Goal: Task Accomplishment & Management: Complete application form

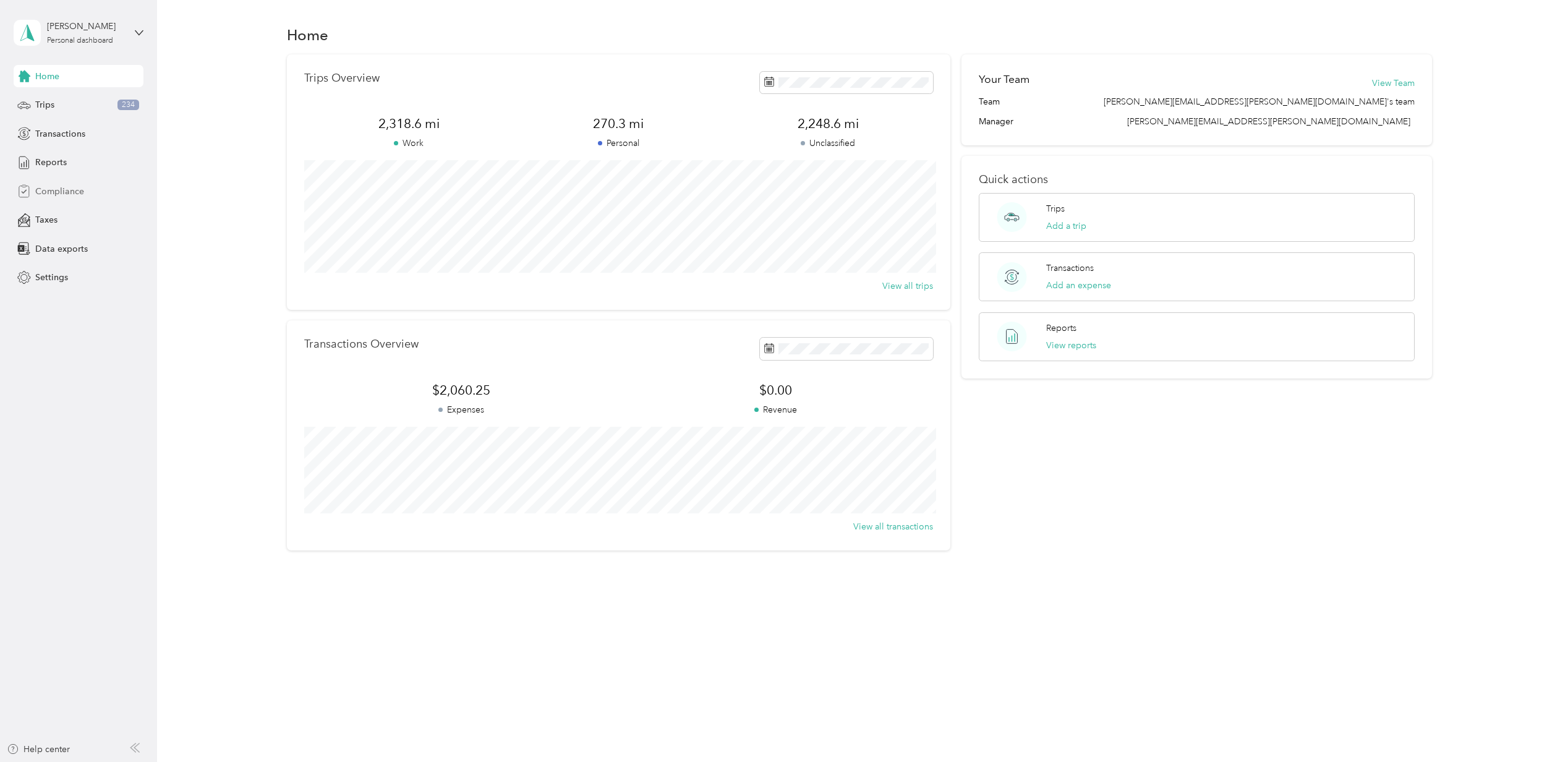
click at [96, 193] on div "Compliance" at bounding box center [78, 191] width 130 height 22
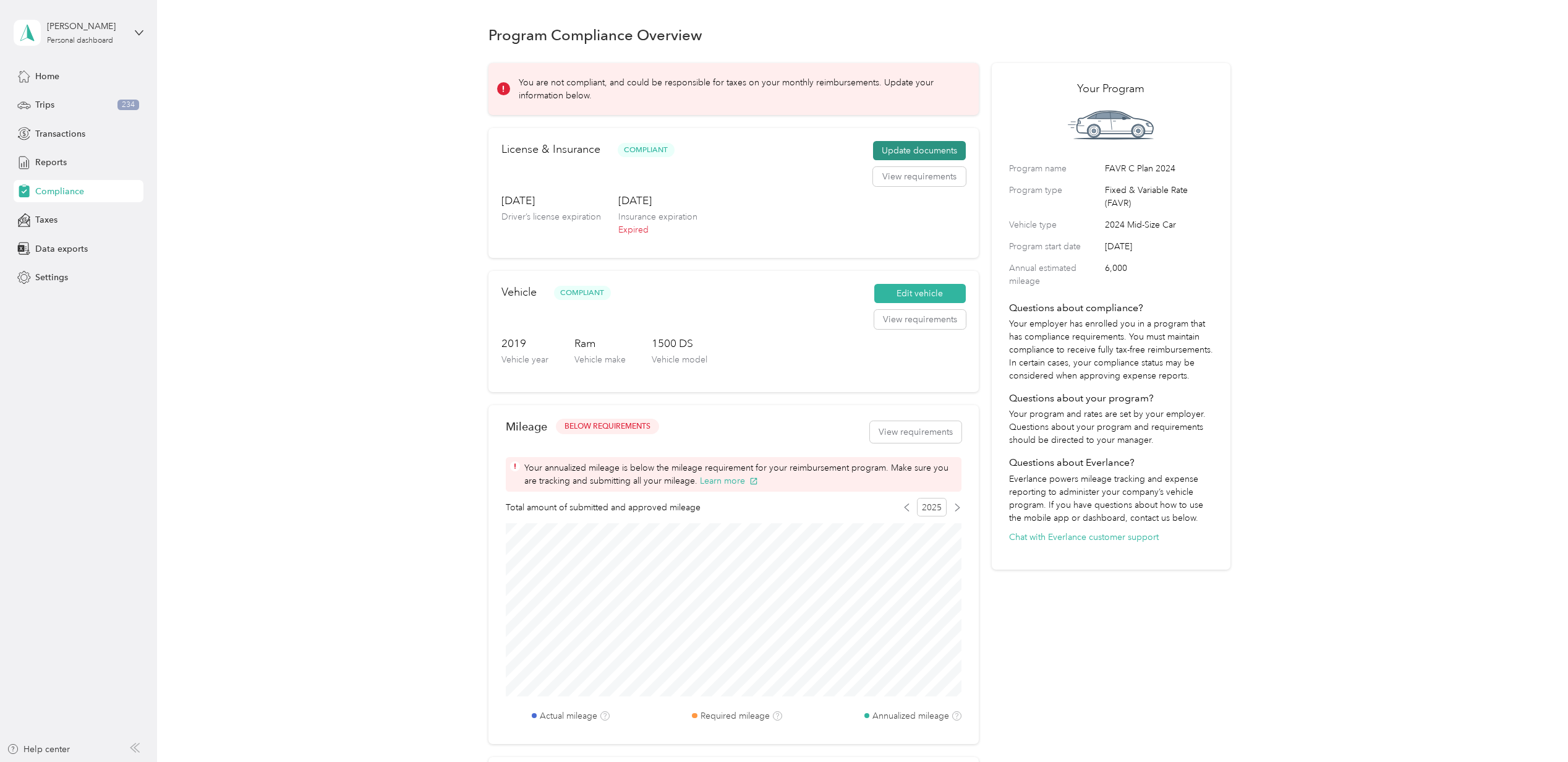
click at [902, 145] on button "Update documents" at bounding box center [919, 150] width 93 height 20
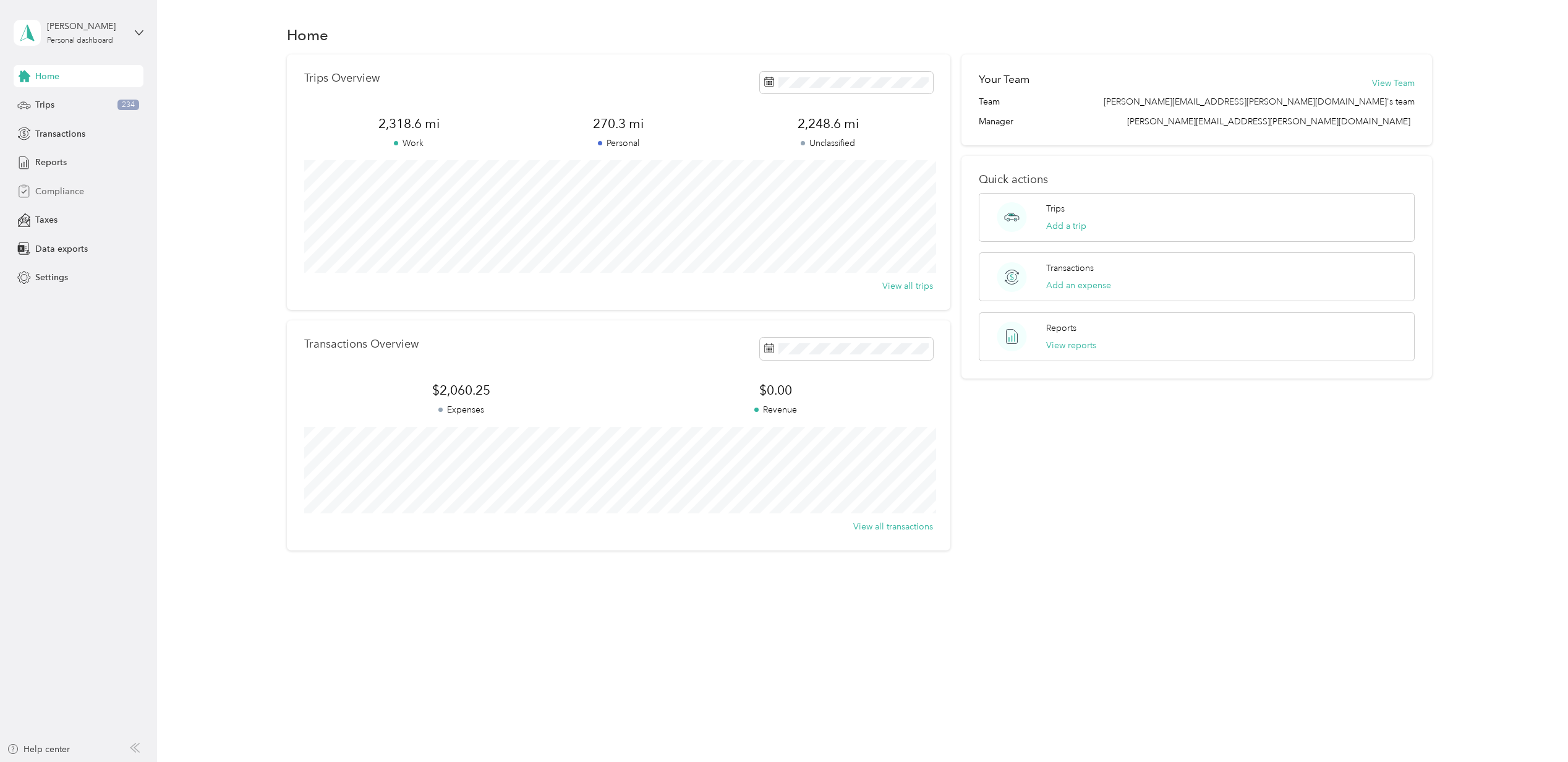
click at [44, 188] on span "Compliance" at bounding box center [60, 191] width 49 height 13
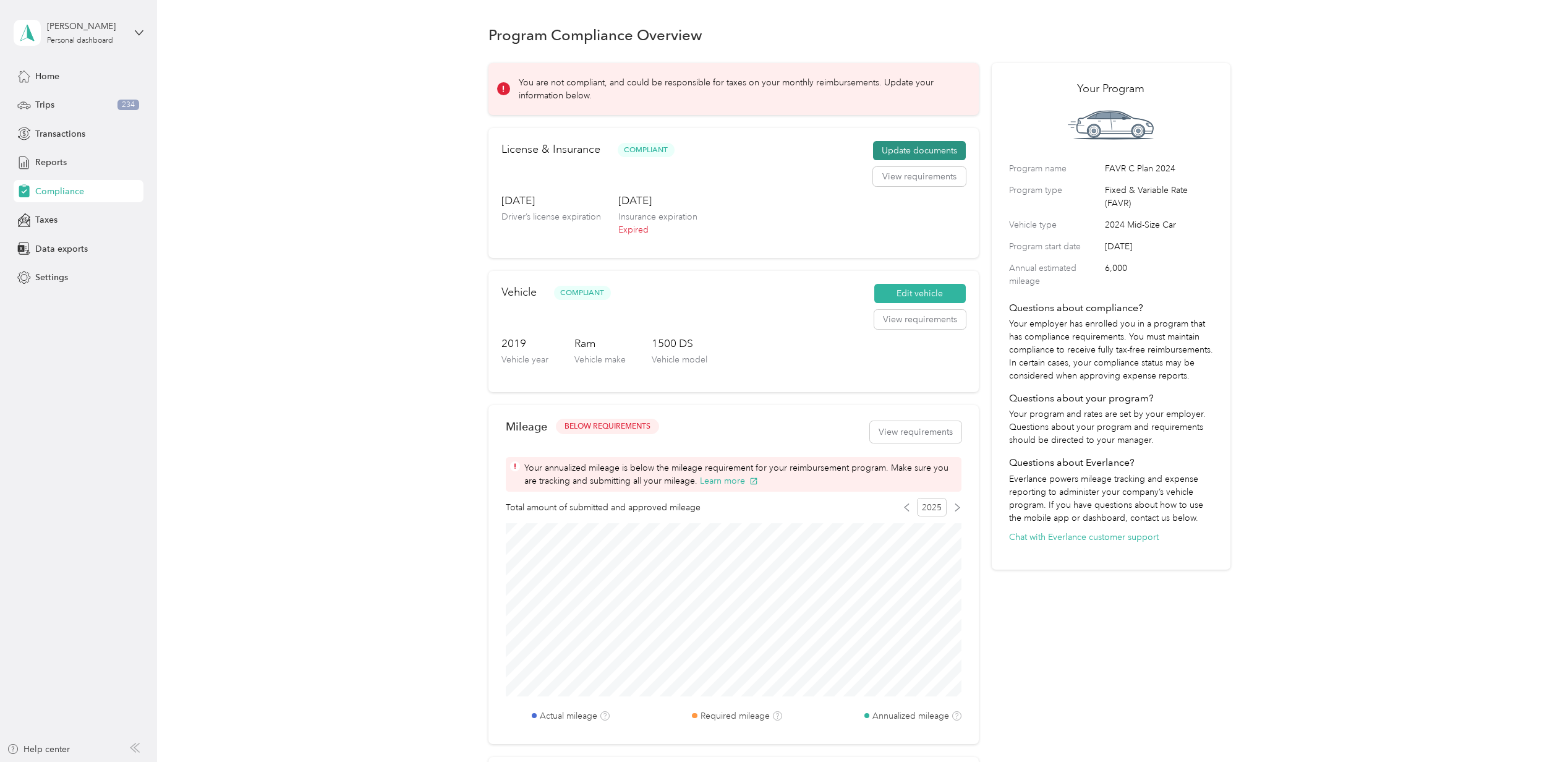
click at [886, 148] on button "Update documents" at bounding box center [919, 150] width 93 height 20
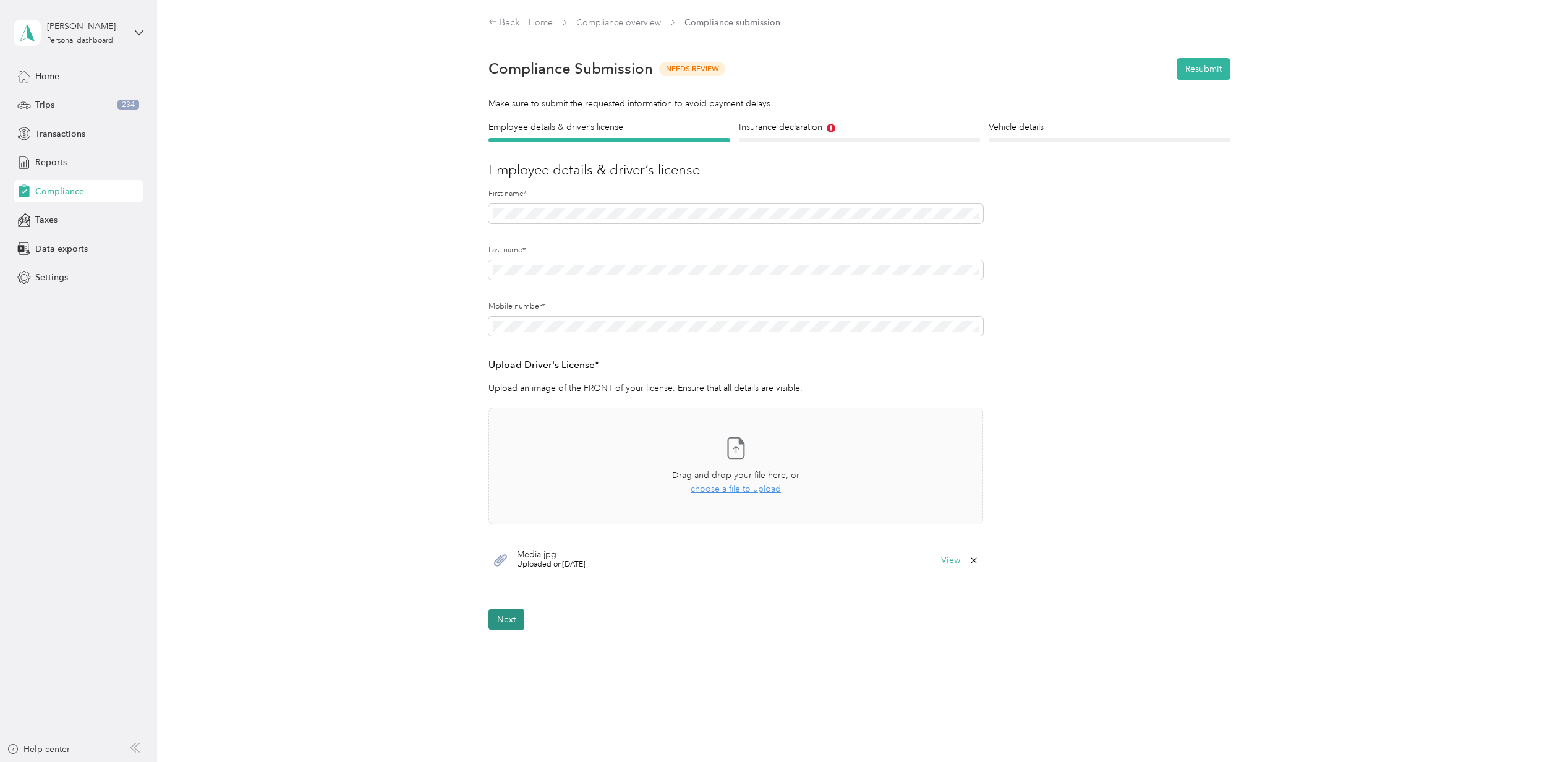
click at [512, 617] on button "Next" at bounding box center [506, 618] width 36 height 21
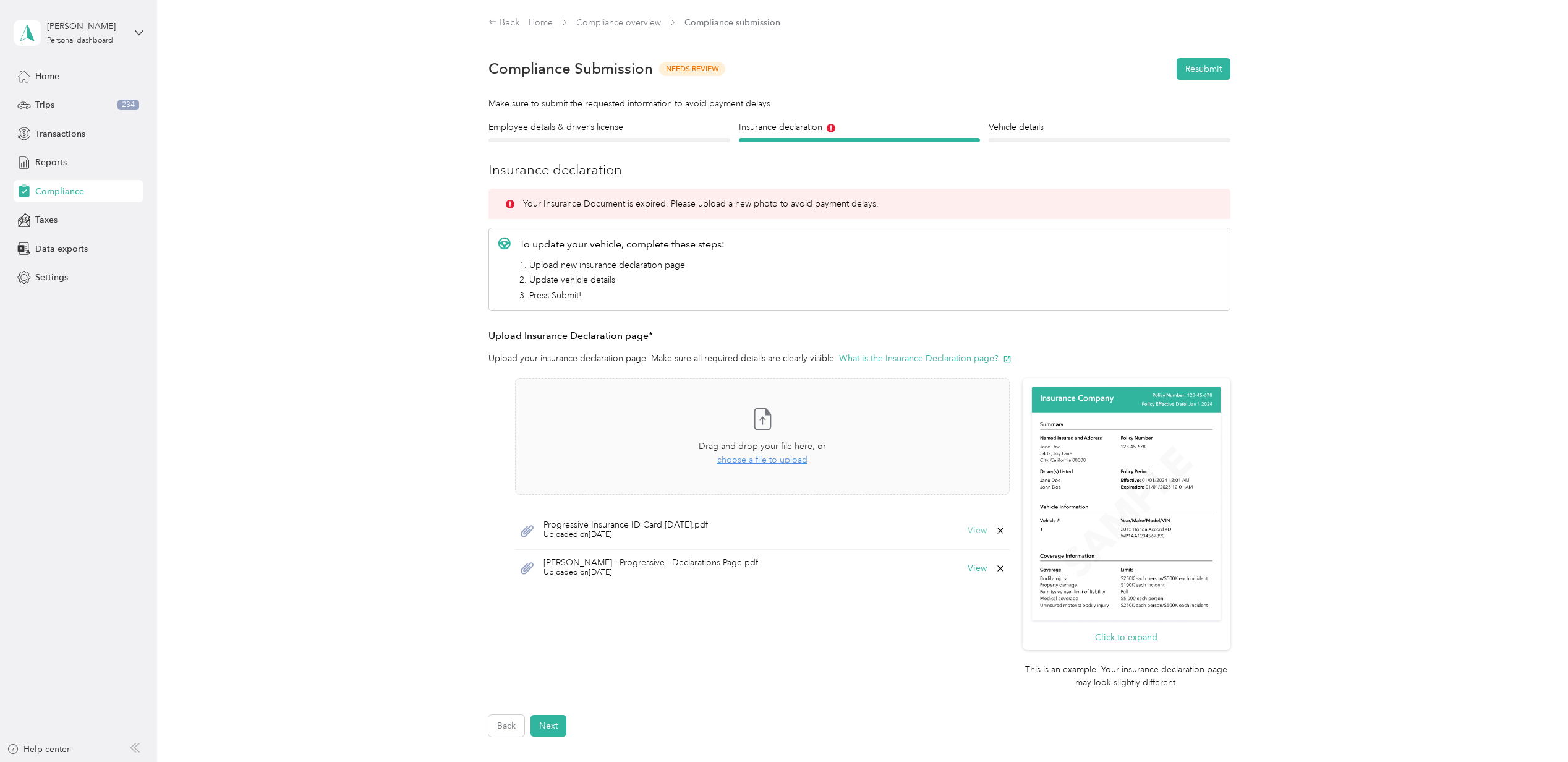
click at [968, 527] on button "View" at bounding box center [977, 530] width 19 height 9
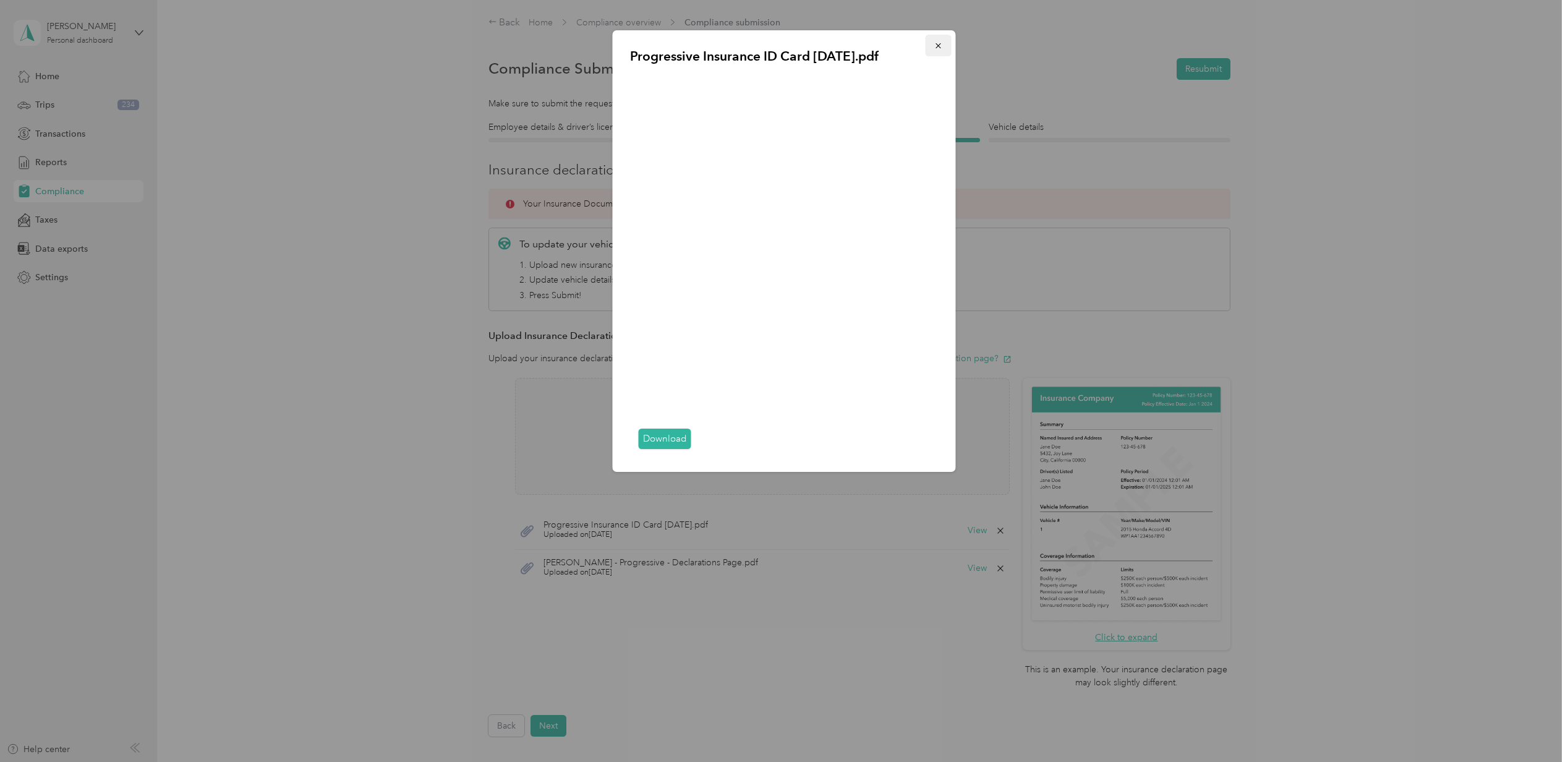
click at [945, 43] on button "button" at bounding box center [939, 45] width 26 height 21
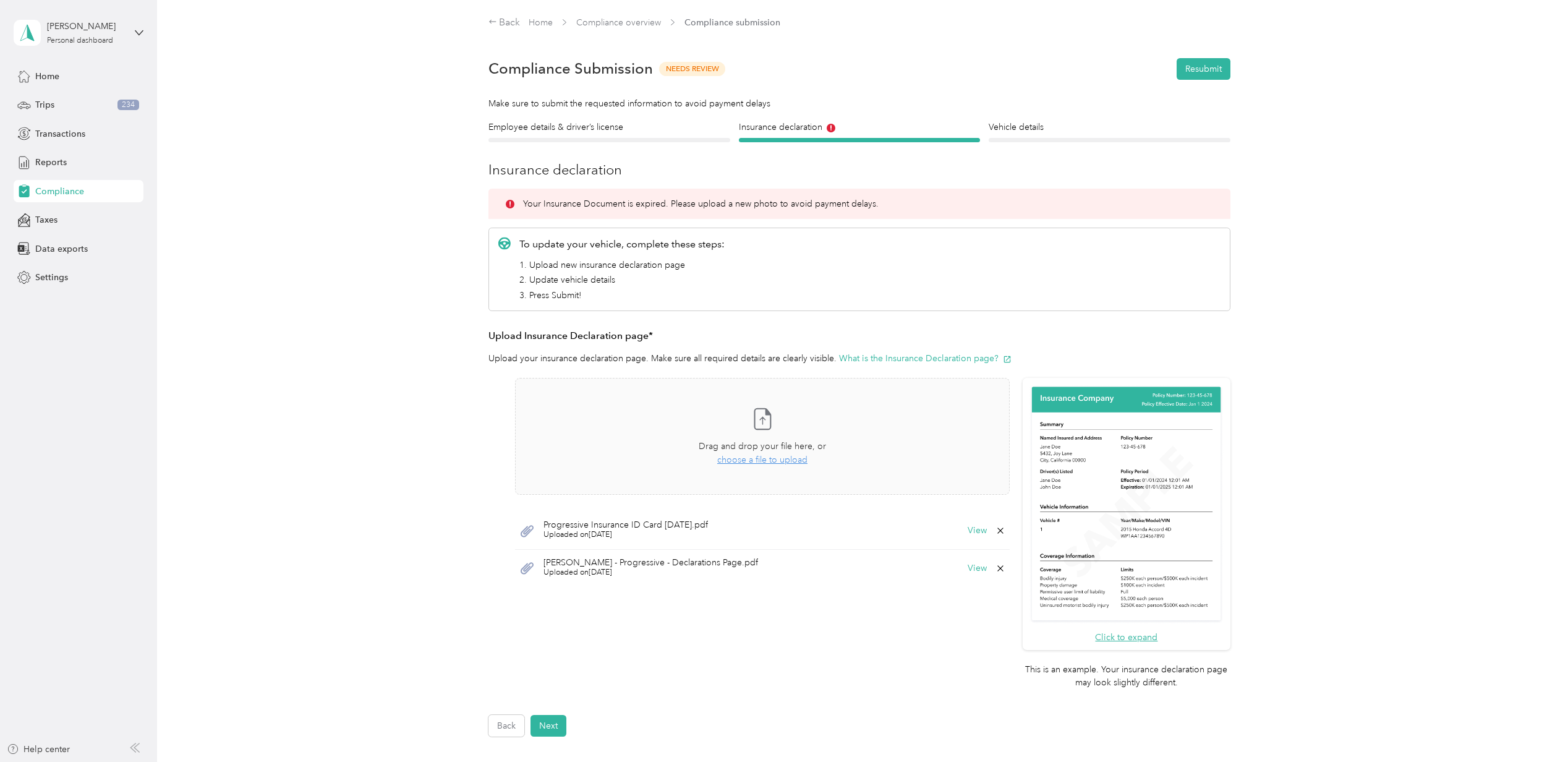
click at [998, 566] on icon at bounding box center [1000, 568] width 10 height 10
click at [849, 596] on div "Take a photo or choose a photo from your library Drag and drop your file here, …" at bounding box center [762, 535] width 494 height 315
click at [545, 732] on button "Next" at bounding box center [548, 725] width 36 height 21
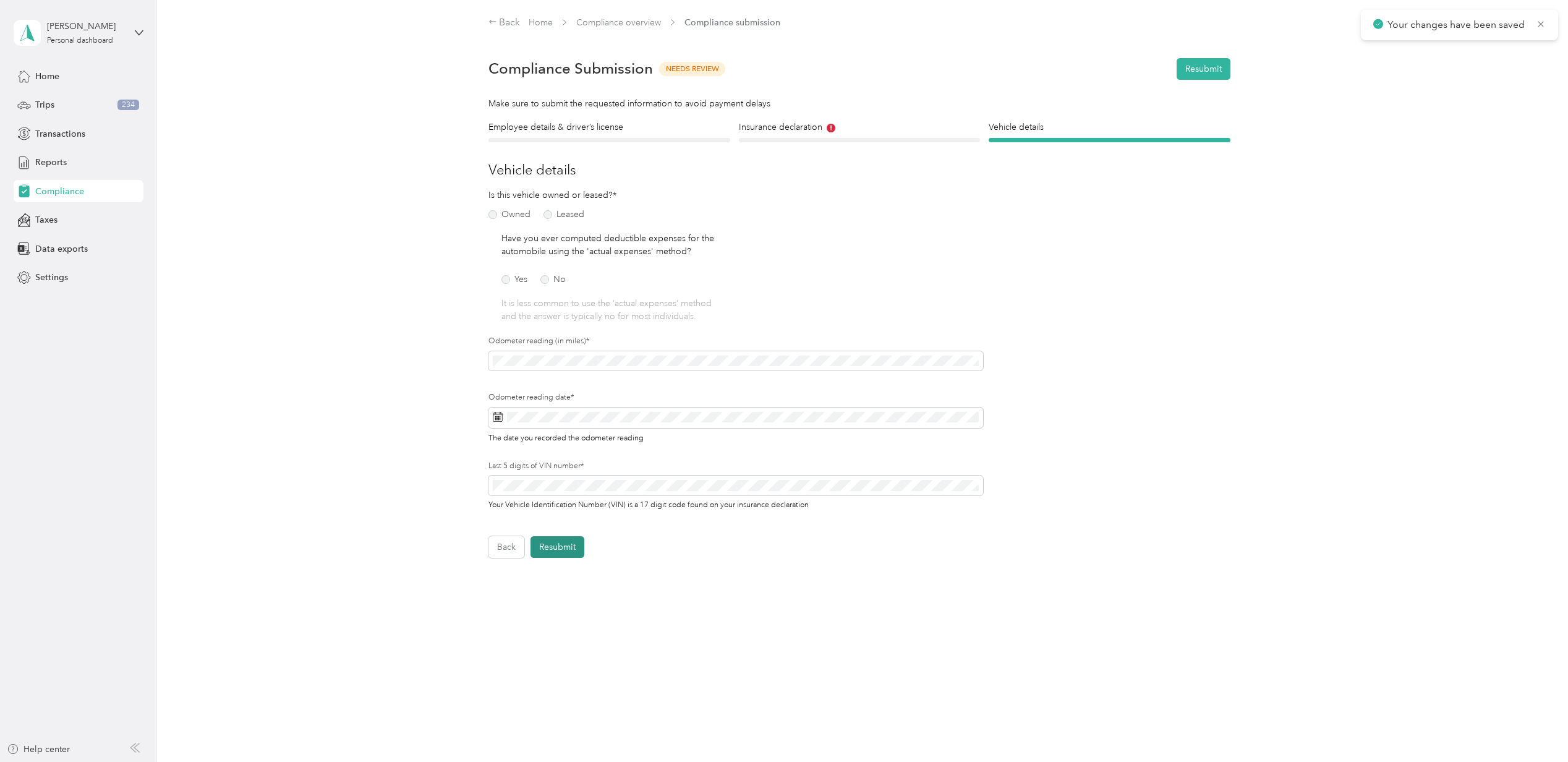
click at [569, 549] on button "Resubmit" at bounding box center [558, 546] width 54 height 21
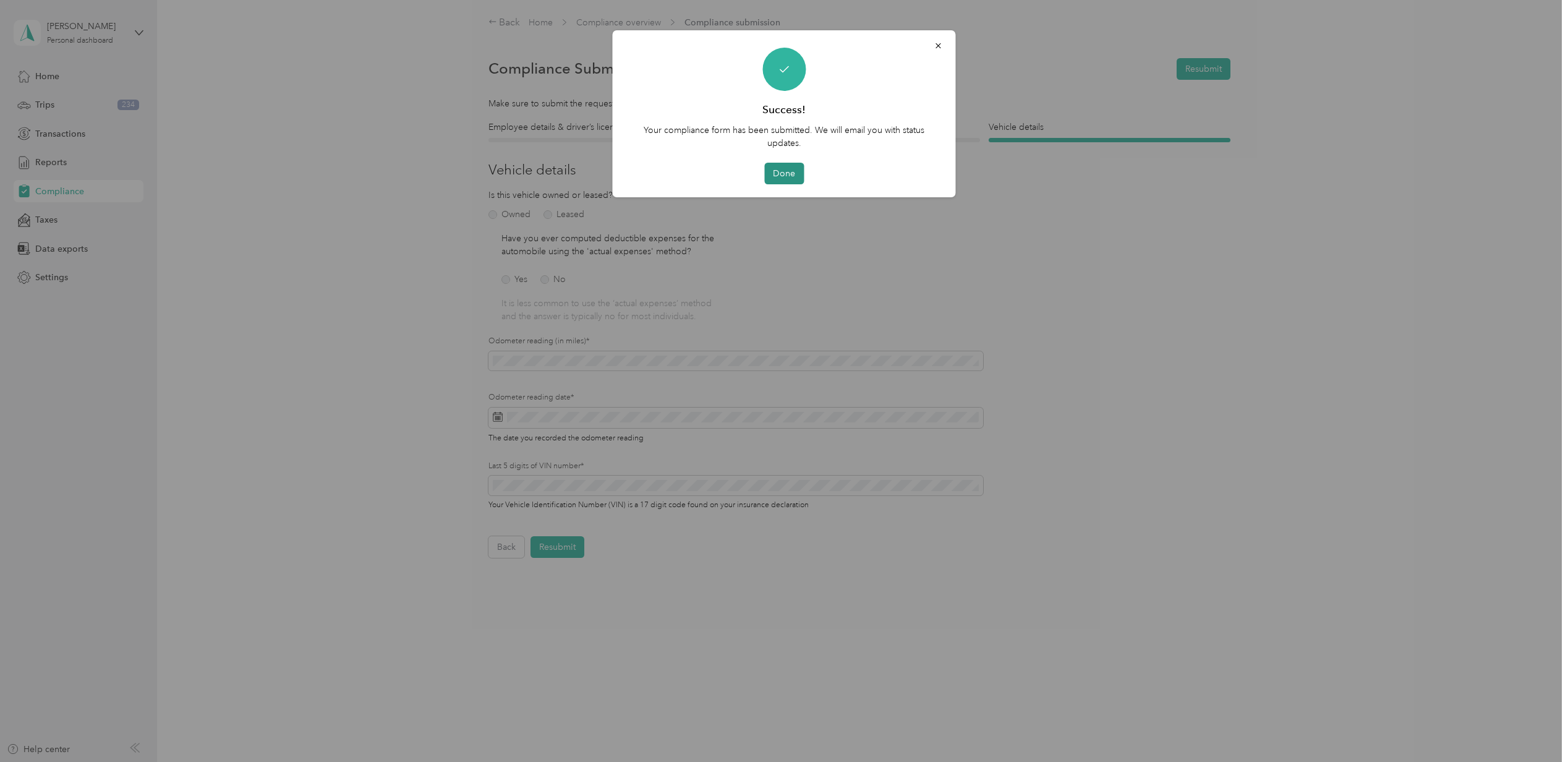
click at [785, 173] on button "Done" at bounding box center [784, 173] width 40 height 21
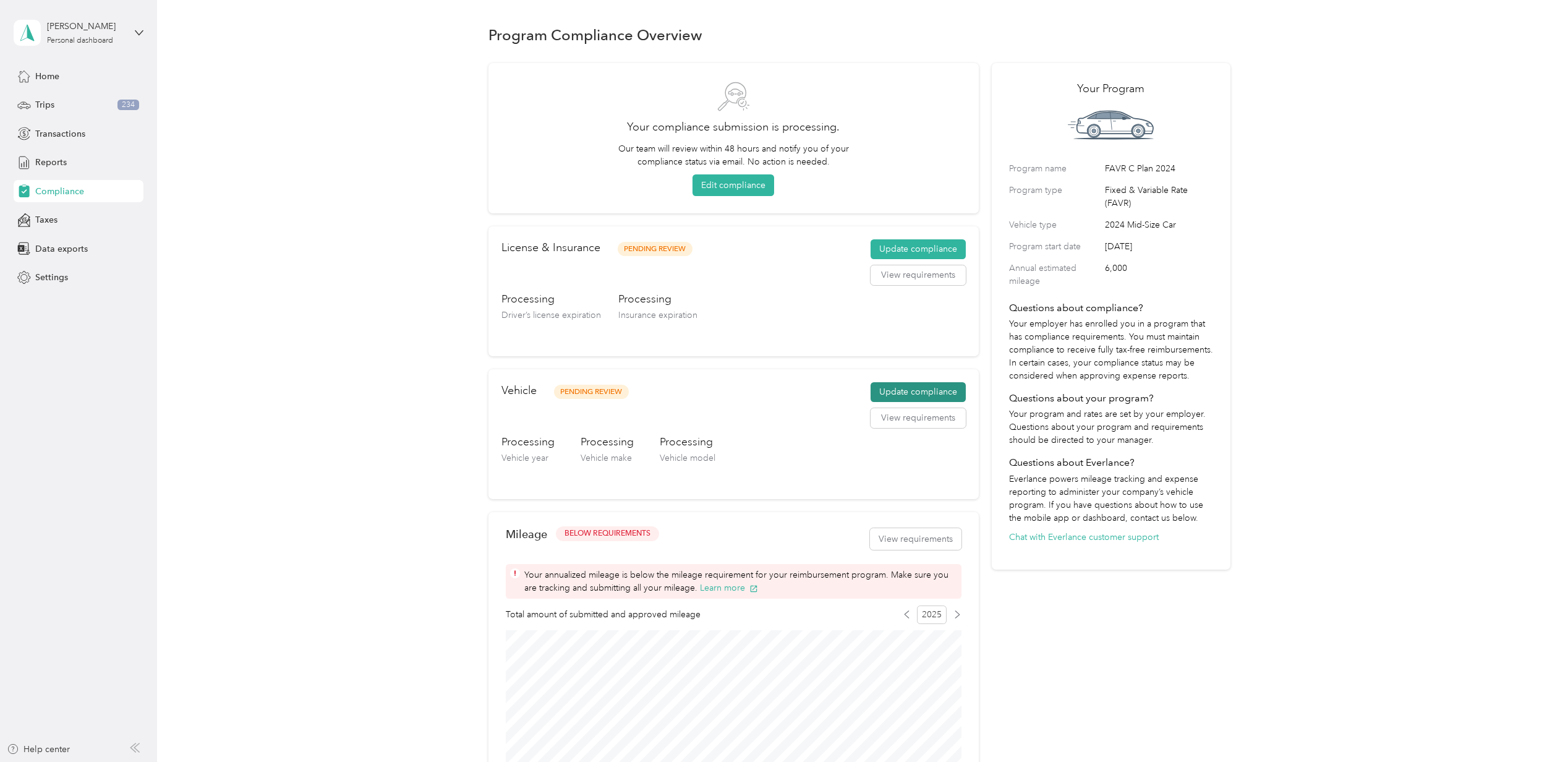
click at [890, 383] on button "Update compliance" at bounding box center [918, 392] width 95 height 20
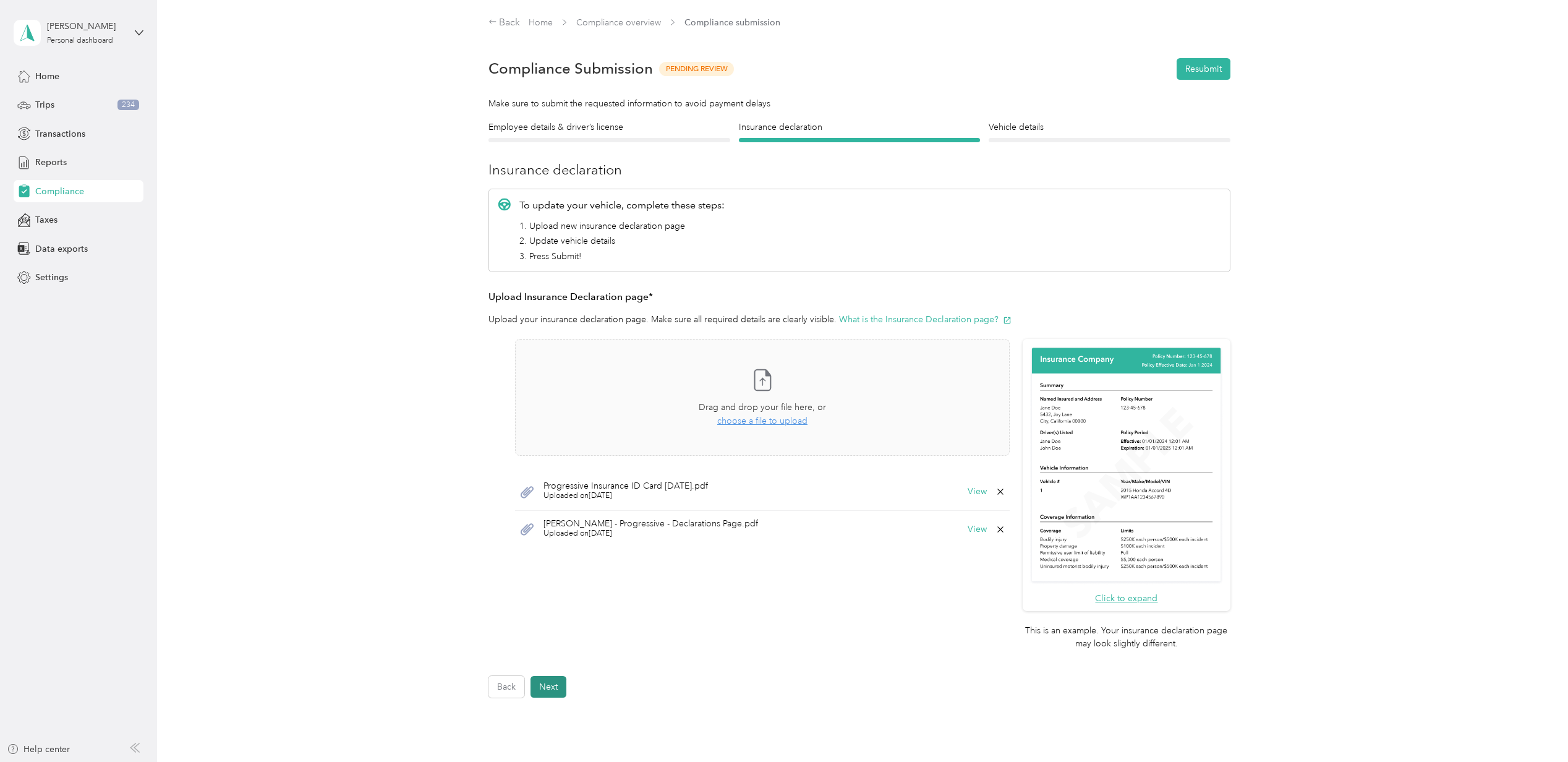
click at [558, 688] on button "Next" at bounding box center [548, 686] width 36 height 21
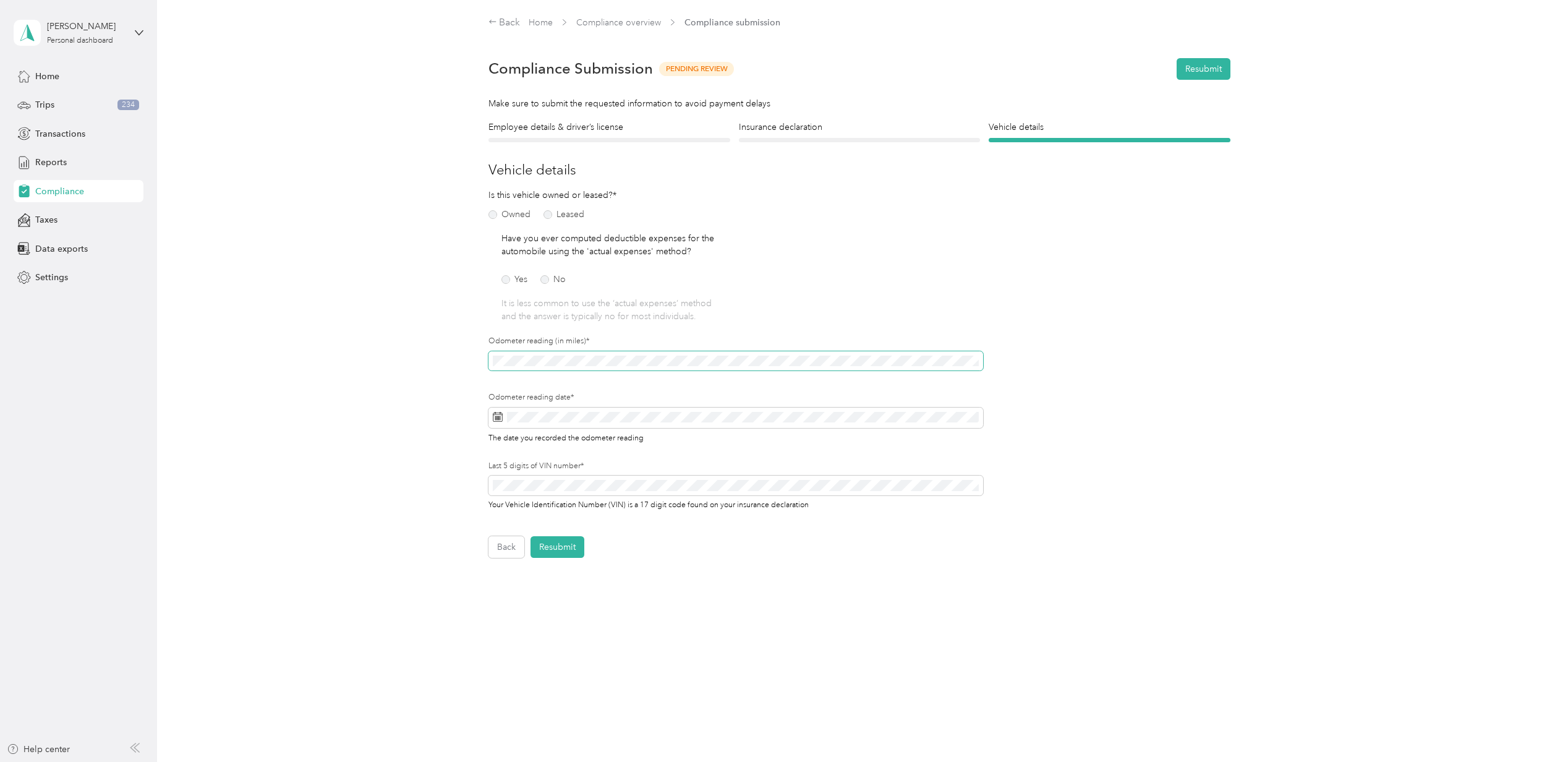
click at [476, 361] on div "Employee details & driver’s license License Insurance declaration Insurance Veh…" at bounding box center [860, 339] width 890 height 437
click at [555, 544] on button "Resubmit" at bounding box center [558, 546] width 54 height 21
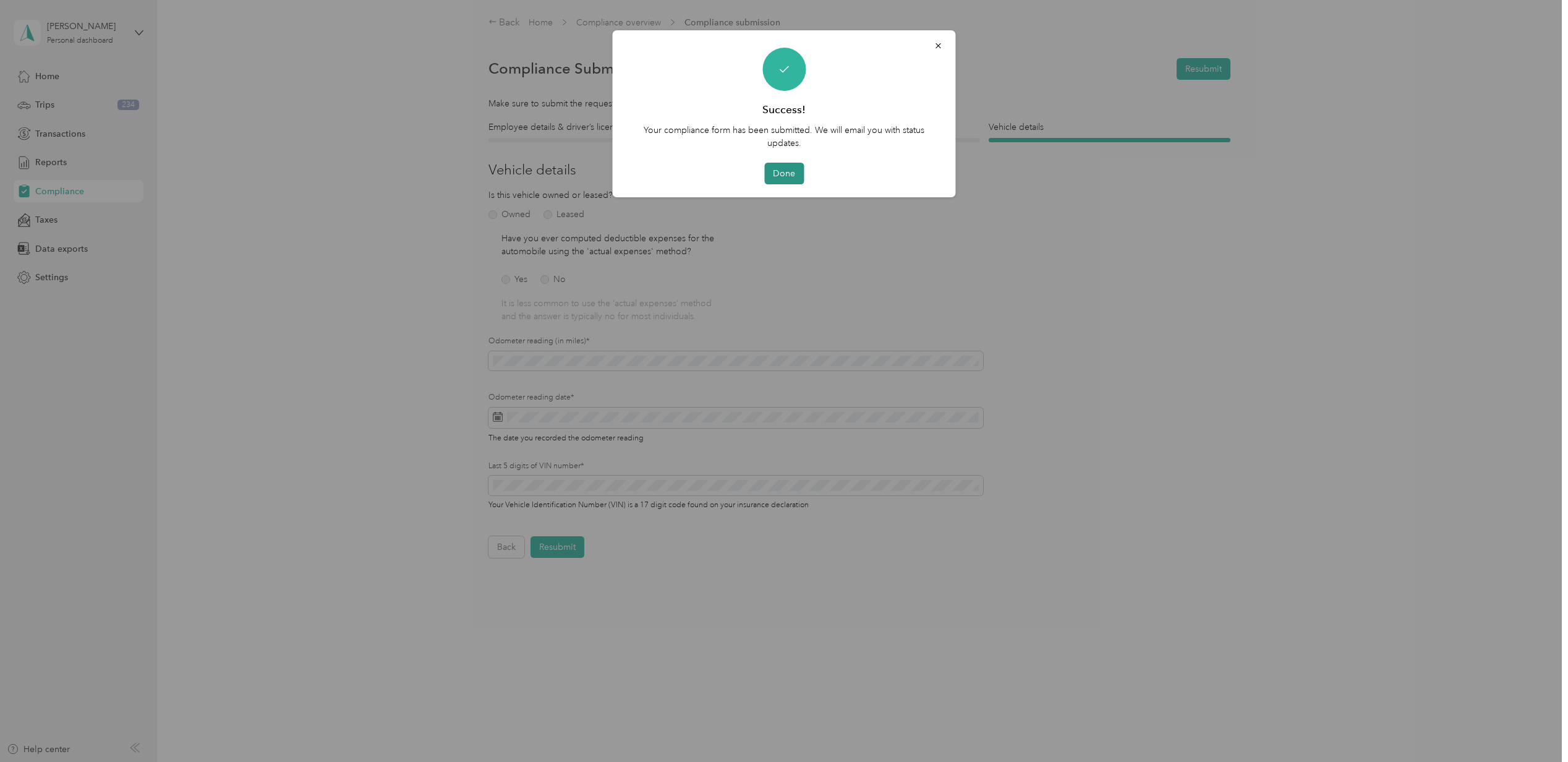
click at [784, 165] on button "Done" at bounding box center [784, 173] width 40 height 21
